Goal: Transaction & Acquisition: Purchase product/service

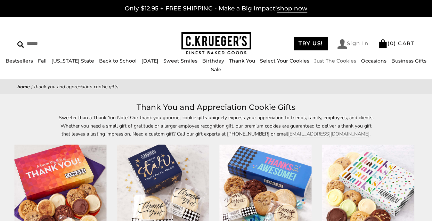
click at [356, 46] on link "Sign In" at bounding box center [353, 43] width 31 height 9
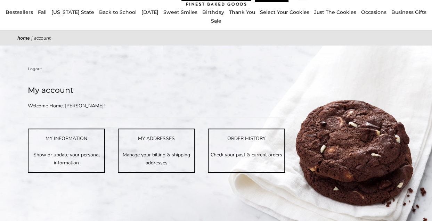
scroll to position [70, 0]
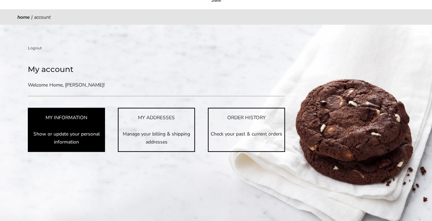
click at [56, 142] on p "Show or update your personal information" at bounding box center [67, 138] width 76 height 16
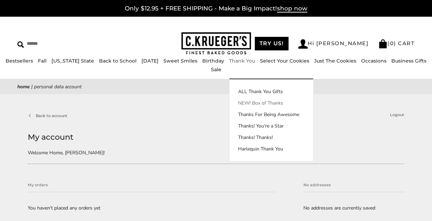
click at [235, 101] on link "NEW! Box of Thanks" at bounding box center [272, 102] width 84 height 7
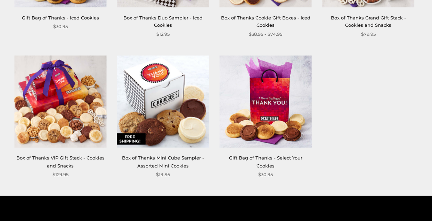
scroll to position [487, 0]
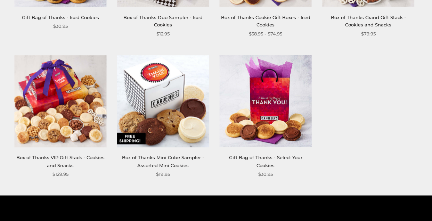
click at [54, 156] on link "Box of Thanks VIP Gift Stack - Cookies and Snacks" at bounding box center [60, 161] width 88 height 13
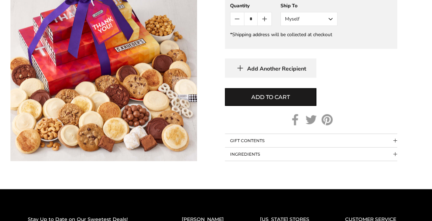
scroll to position [661, 0]
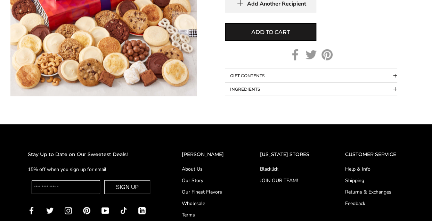
click at [397, 77] on span "Collapsible block button" at bounding box center [396, 76] width 4 height 4
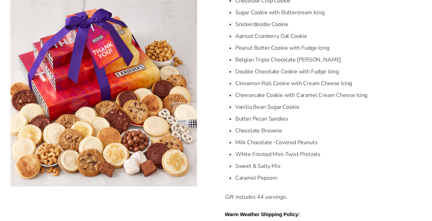
scroll to position [313, 0]
